Goal: Find specific page/section: Find specific page/section

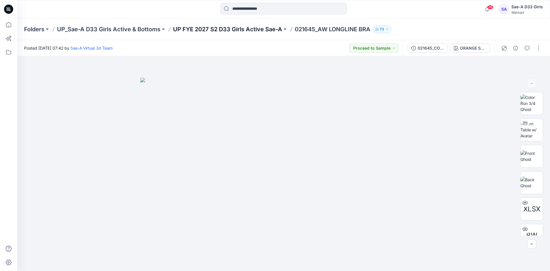
click at [222, 30] on p "UP FYE 2027 S2 D33 Girls Active Sae-A" at bounding box center [227, 29] width 109 height 8
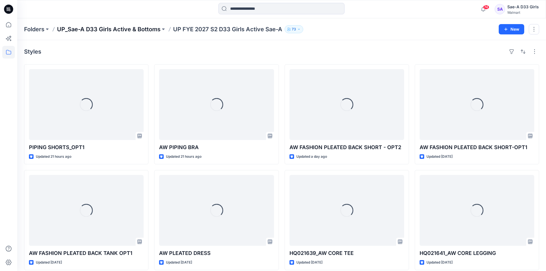
click at [148, 29] on p "UP_Sae-A D33 Girls Active & Bottoms" at bounding box center [108, 29] width 103 height 8
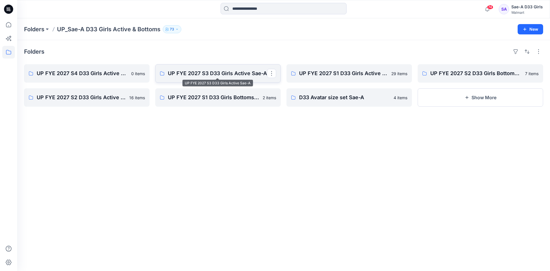
click at [239, 75] on p "UP FYE 2027 S3 D33 Girls Active Sae-A" at bounding box center [217, 73] width 99 height 8
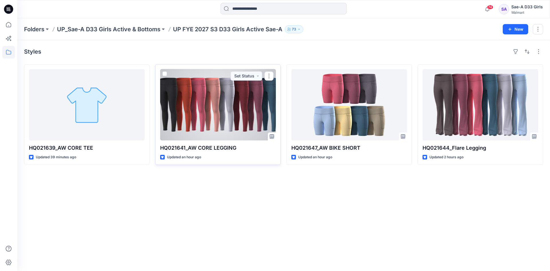
click at [238, 110] on div at bounding box center [218, 104] width 116 height 71
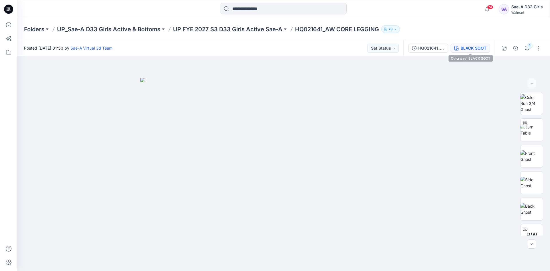
click at [468, 48] on div "BLACK SOOT" at bounding box center [474, 48] width 26 height 6
